Goal: Navigation & Orientation: Find specific page/section

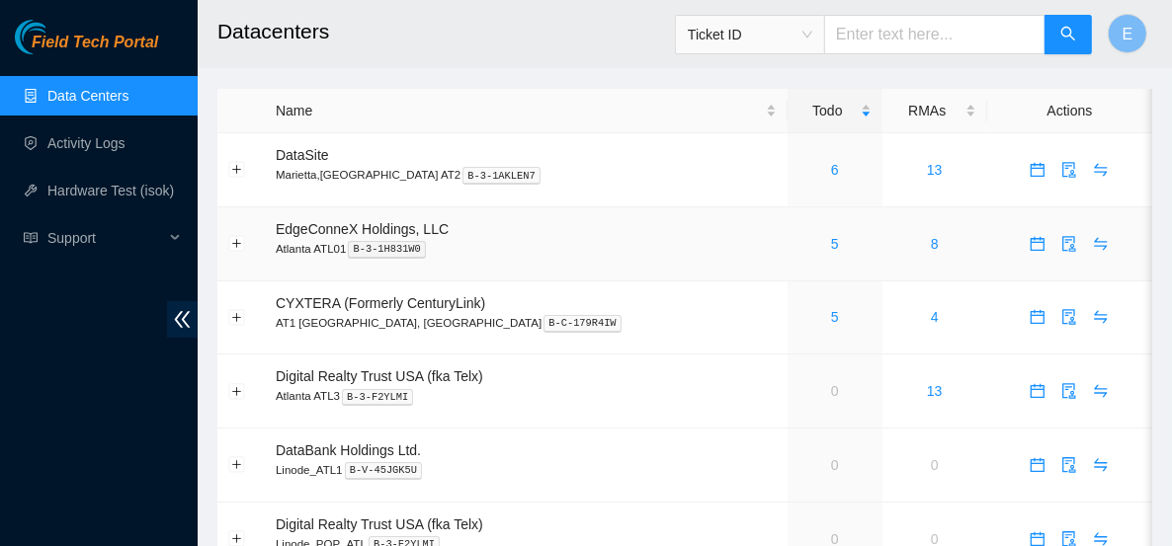
click at [444, 234] on span "EdgeConneX Holdings, LLC" at bounding box center [362, 229] width 173 height 16
click at [831, 247] on link "5" at bounding box center [835, 244] width 8 height 16
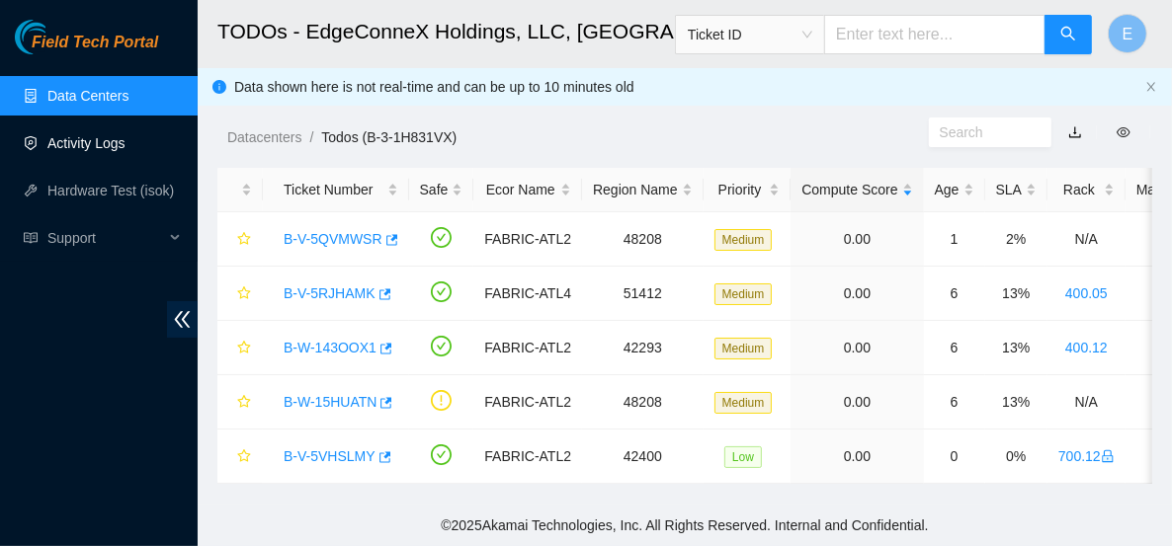
click at [73, 142] on link "Activity Logs" at bounding box center [86, 143] width 78 height 16
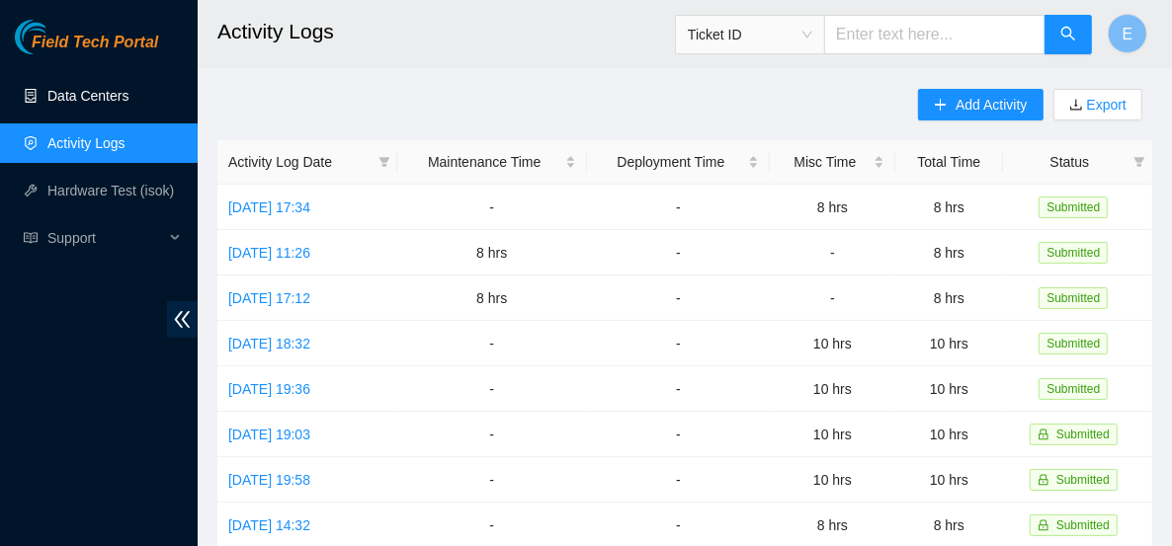
click at [82, 102] on link "Data Centers" at bounding box center [87, 96] width 81 height 16
